Goal: Information Seeking & Learning: Understand process/instructions

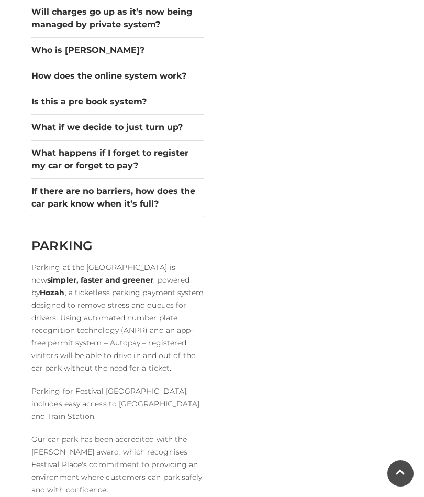
scroll to position [1467, 0]
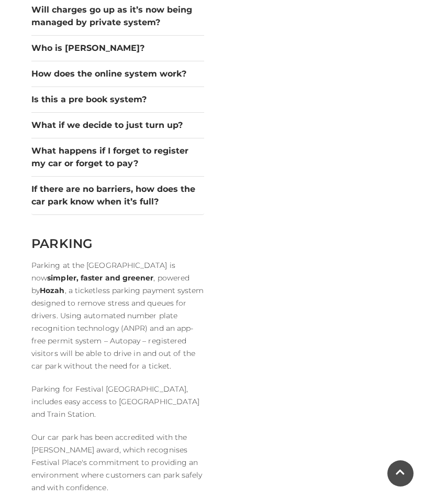
click at [63, 132] on button "What if we decide to just turn up?" at bounding box center [117, 125] width 173 height 13
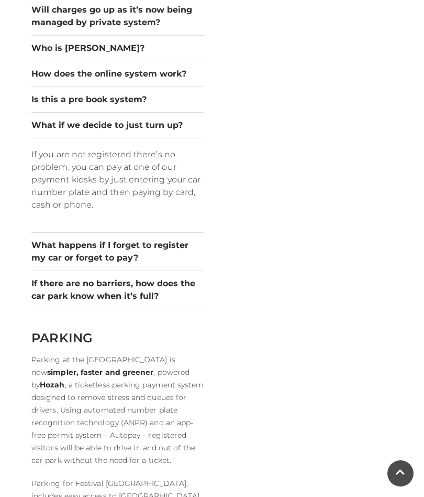
click at [40, 106] on button "Is this a pre book system?" at bounding box center [117, 99] width 173 height 13
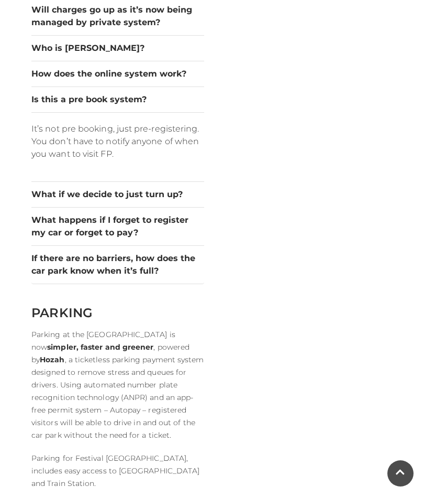
click at [47, 239] on button "What happens if I forget to register my car or forget to pay?" at bounding box center [117, 226] width 173 height 25
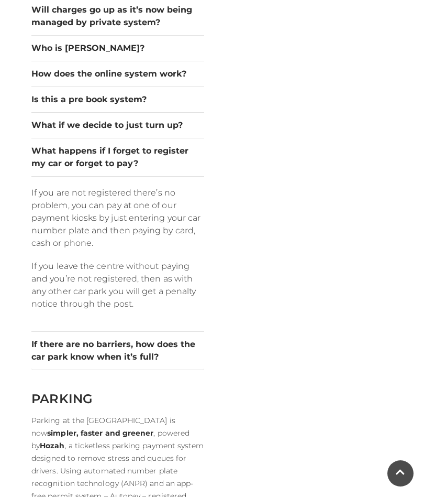
click at [62, 363] on button "If there are no barriers, how does the car park know when it’s full?" at bounding box center [117, 350] width 173 height 25
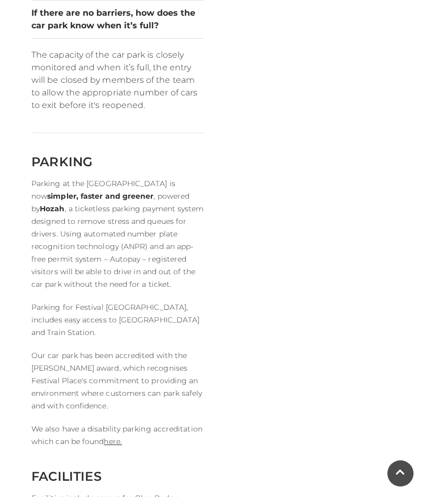
scroll to position [1644, 0]
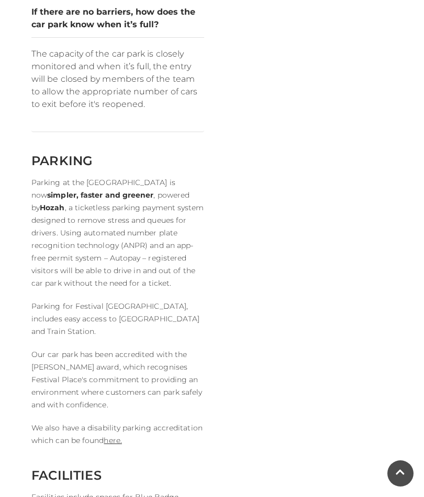
click at [0, 279] on div "Car Parking Home / Visitor Information / Car Parking HOZAH TICKETLESS PARKING P…" at bounding box center [212, 102] width 424 height 3493
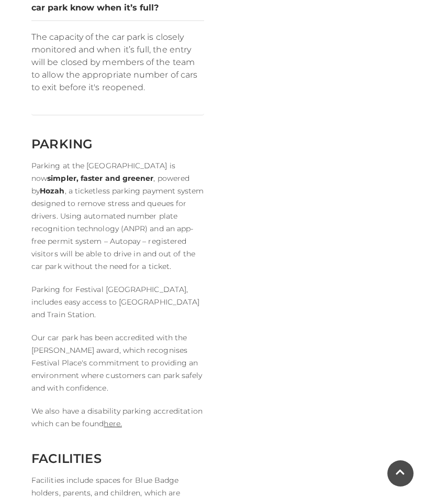
scroll to position [1662, 0]
click at [0, 281] on div "Car Parking Home / Visitor Information / Car Parking HOZAH TICKETLESS PARKING P…" at bounding box center [212, 84] width 424 height 3493
click at [0, 284] on div "Car Parking Home / Visitor Information / Car Parking HOZAH TICKETLESS PARKING P…" at bounding box center [212, 84] width 424 height 3493
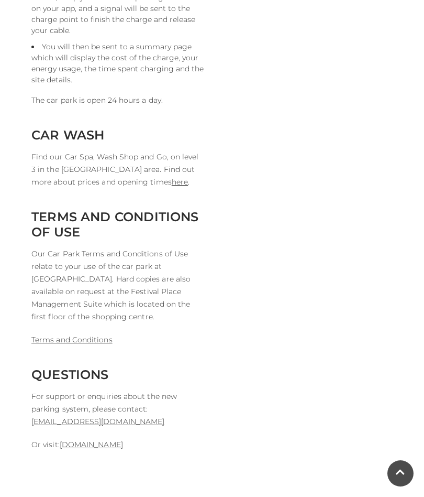
scroll to position [2947, 0]
click at [172, 186] on link "here" at bounding box center [180, 181] width 16 height 9
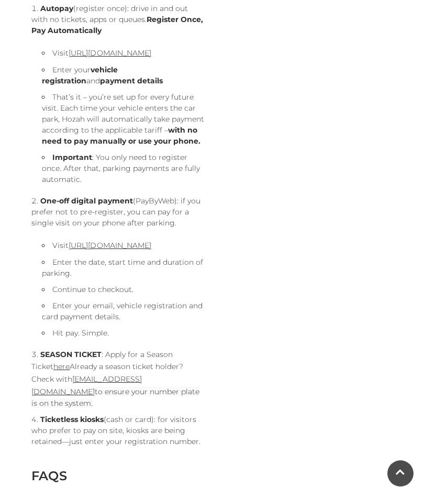
scroll to position [746, 0]
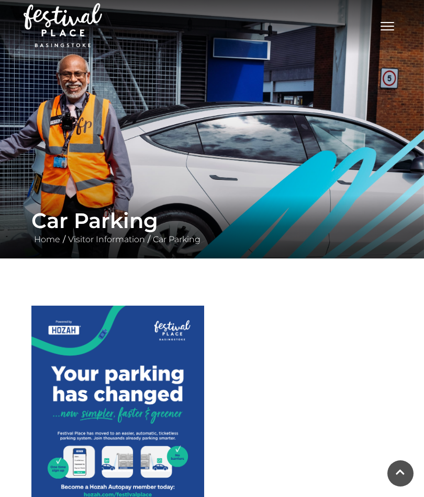
scroll to position [0, 0]
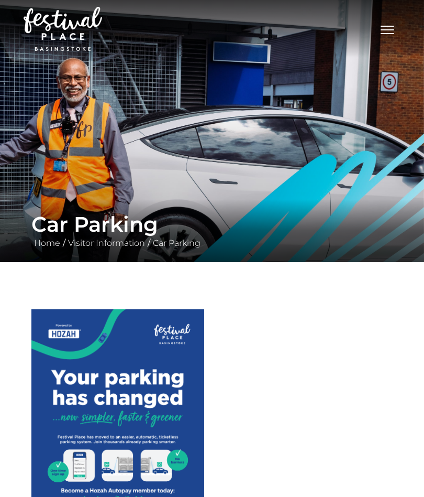
click at [183, 247] on link "Car Parking" at bounding box center [176, 243] width 53 height 10
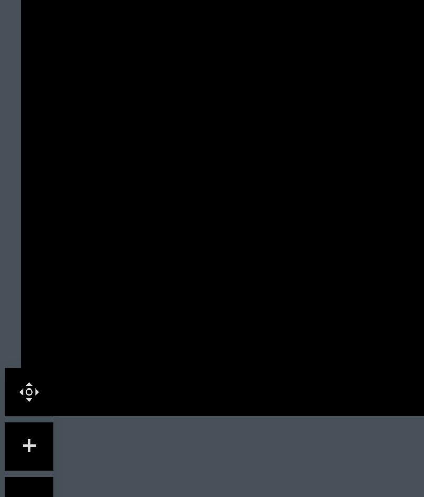
scroll to position [1150, 0]
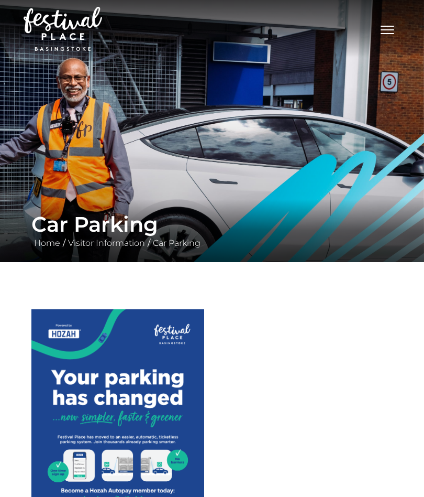
click at [107, 245] on link "Visitor Information" at bounding box center [106, 243] width 82 height 10
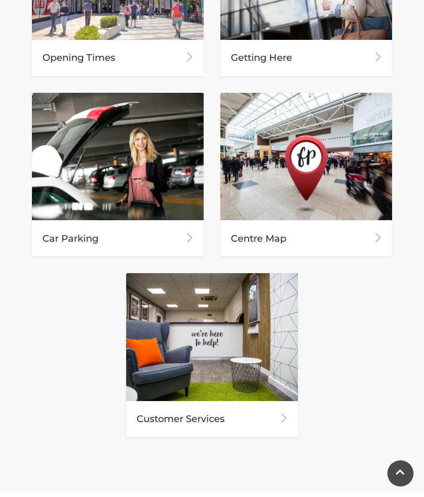
scroll to position [664, 0]
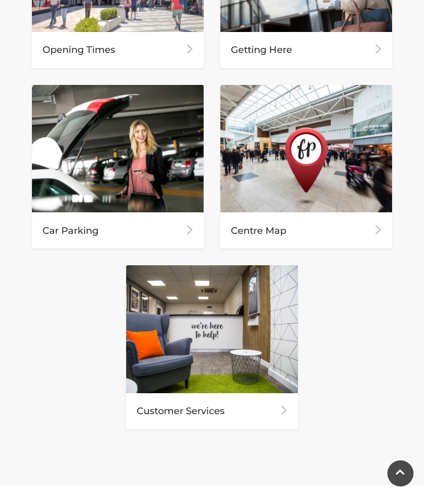
click at [93, 234] on div "Car Parking" at bounding box center [118, 230] width 172 height 36
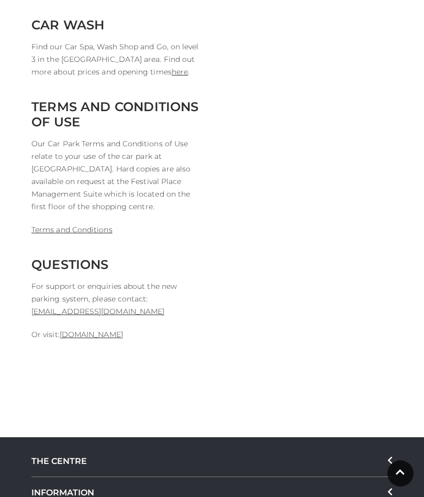
scroll to position [2963, 0]
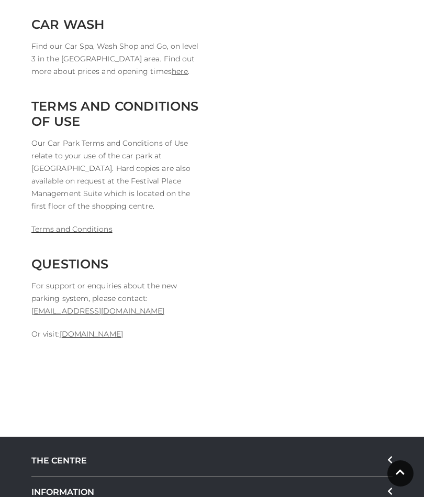
click at [78, 234] on link "Terms and Conditions" at bounding box center [71, 228] width 81 height 9
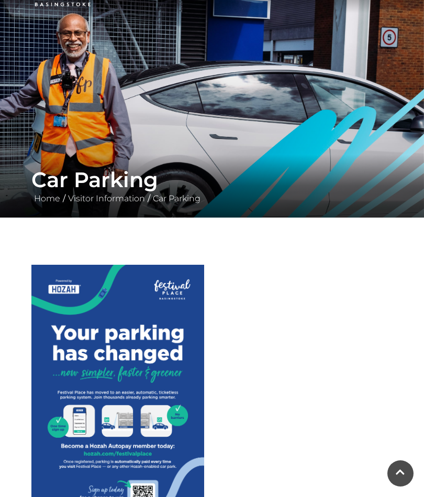
scroll to position [0, 0]
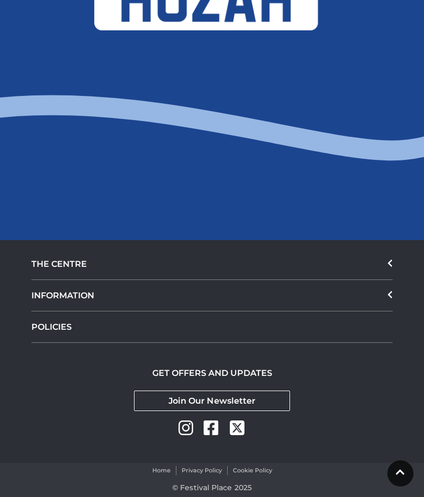
scroll to position [1339, 0]
click at [60, 311] on div "INFORMATION" at bounding box center [212, 295] width 362 height 31
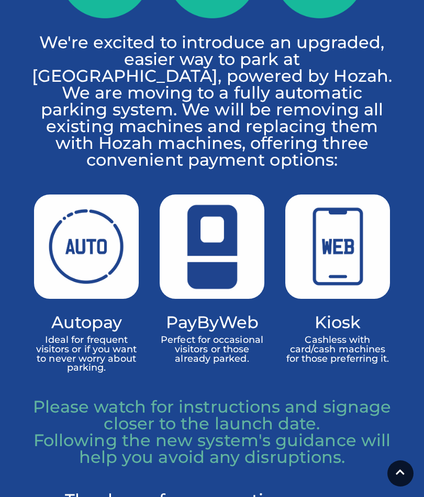
scroll to position [694, 0]
